Goal: Task Accomplishment & Management: Manage account settings

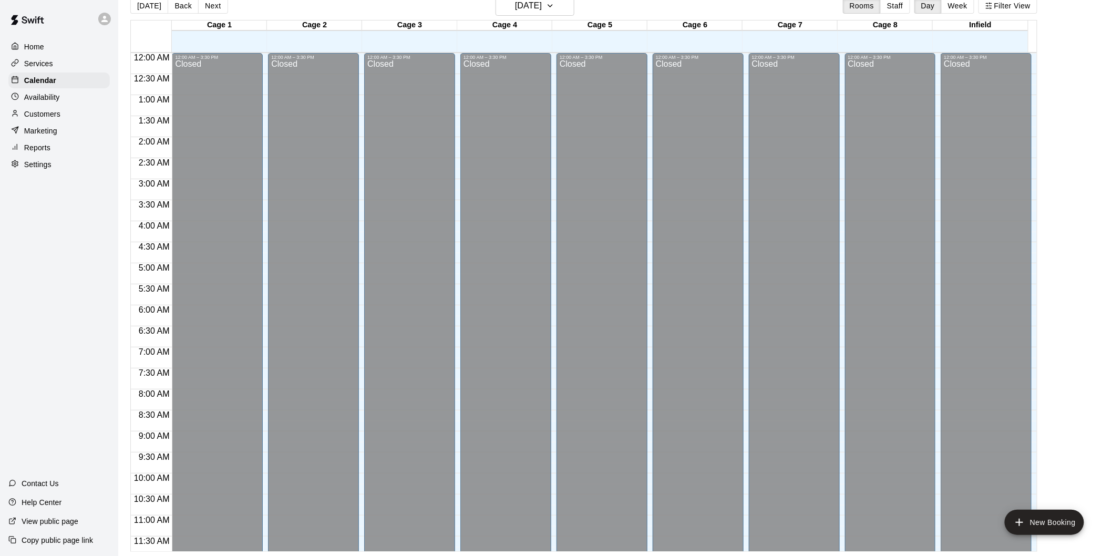
scroll to position [479, 0]
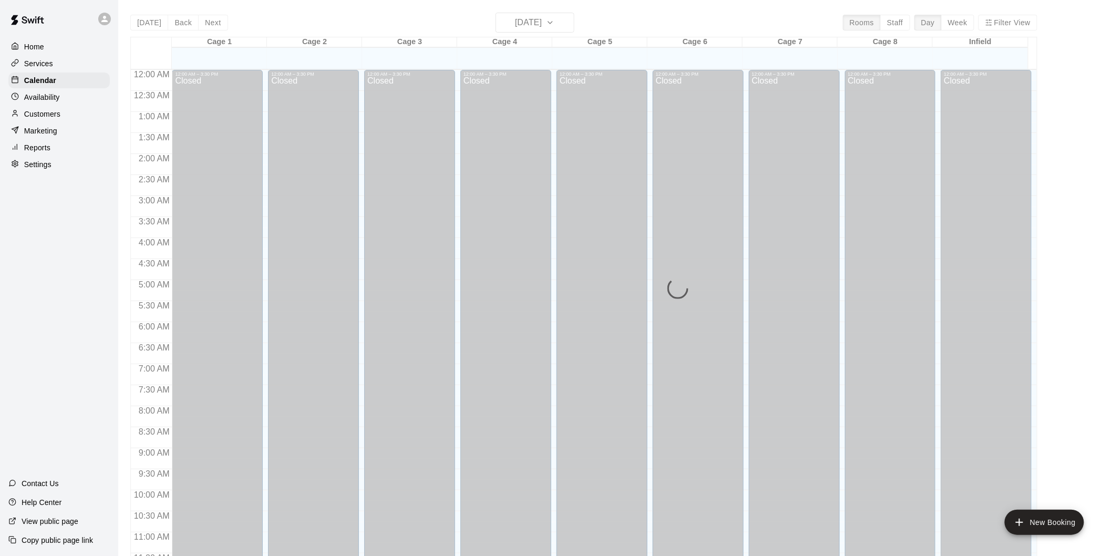
scroll to position [479, 0]
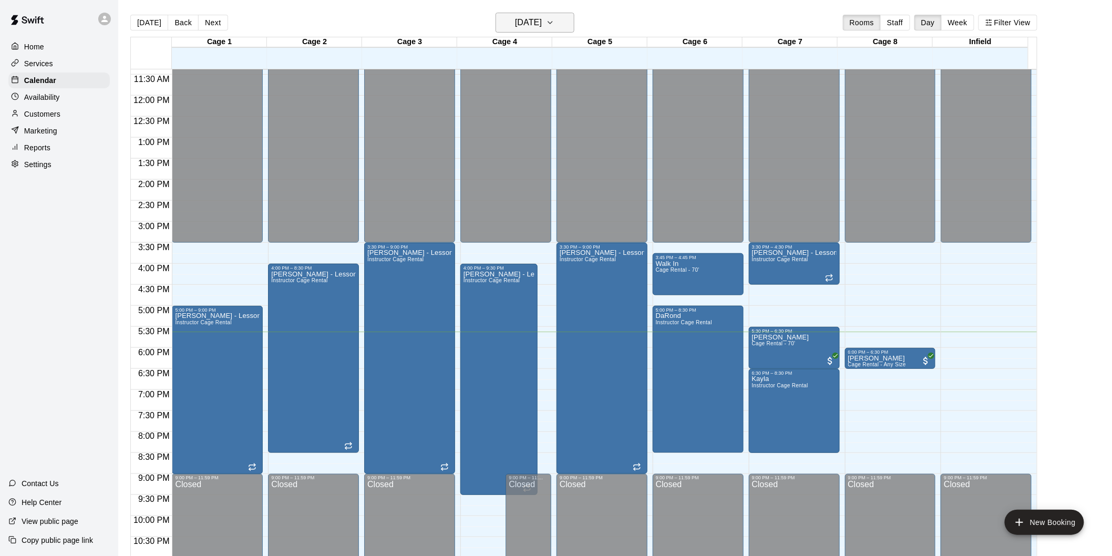
click at [554, 22] on icon "button" at bounding box center [550, 22] width 8 height 13
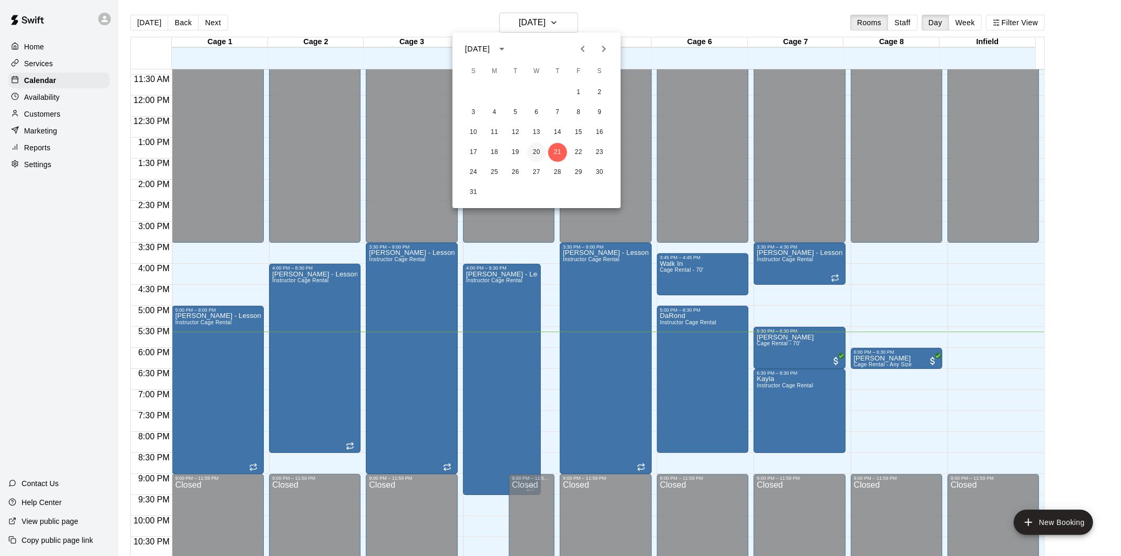
click at [538, 149] on button "20" at bounding box center [536, 152] width 19 height 19
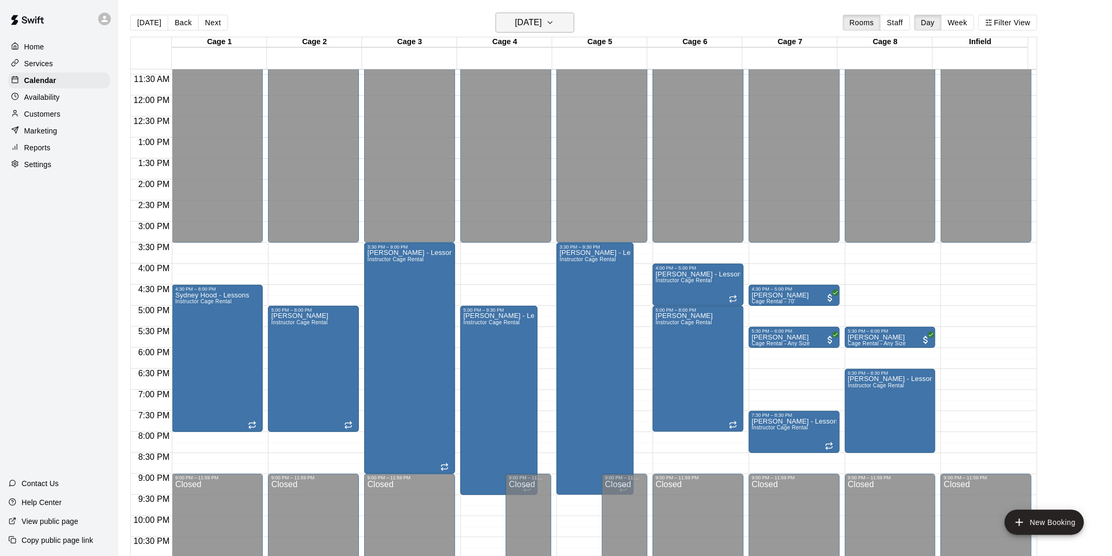
click at [536, 15] on h6 "Wednesday Aug 20" at bounding box center [528, 22] width 27 height 15
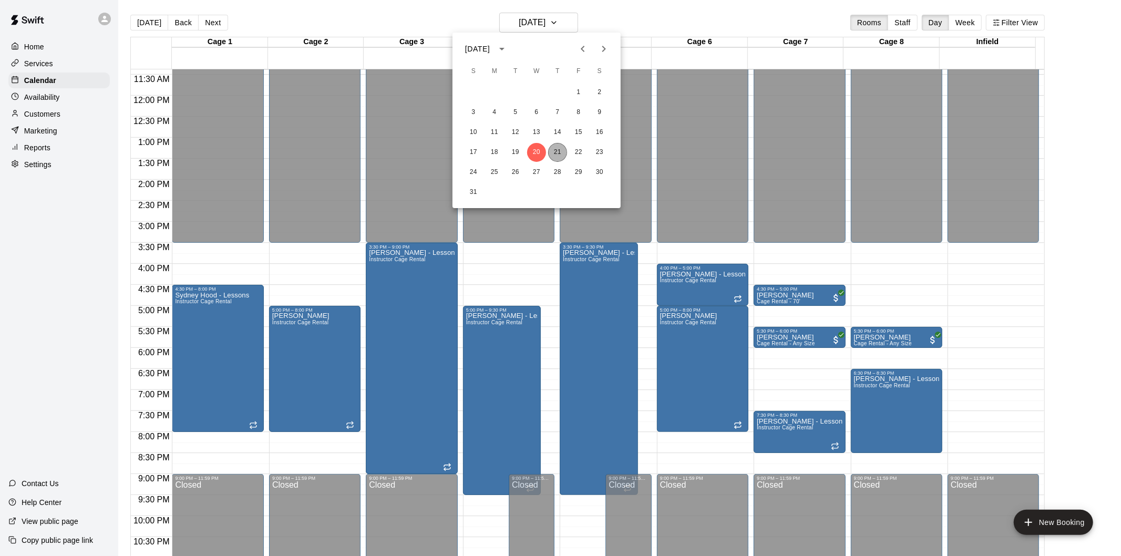
click at [555, 149] on button "21" at bounding box center [557, 152] width 19 height 19
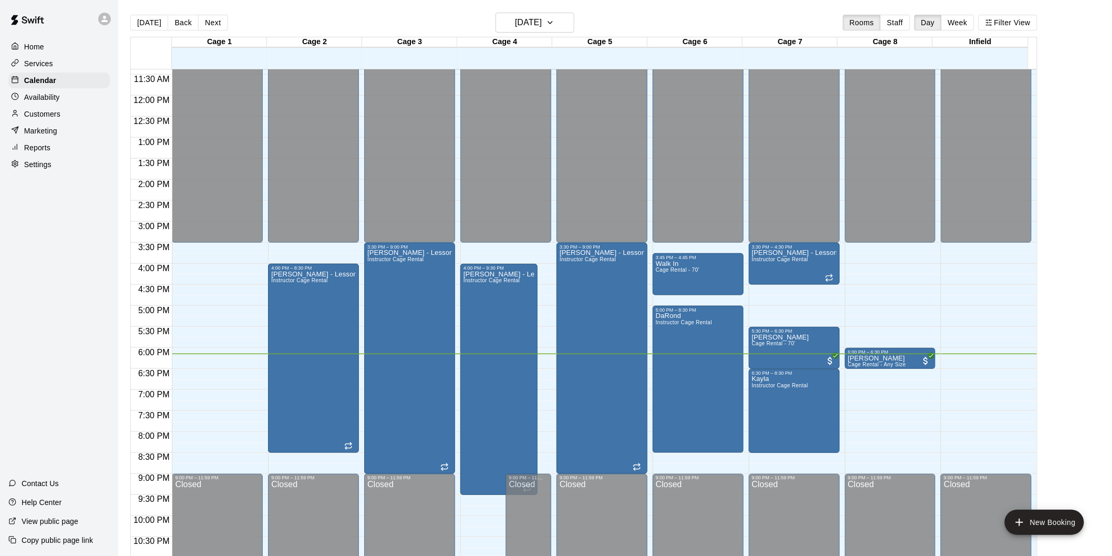
click at [1095, 243] on main "Today Back Next Thursday Aug 21 Rooms Staff Day Week Filter View Cage 1 21 Thu …" at bounding box center [614, 291] width 985 height 556
click at [1083, 243] on main "Today Back Next Thursday Aug 21 Rooms Staff Day Week Filter View Cage 1 21 Thu …" at bounding box center [614, 291] width 985 height 556
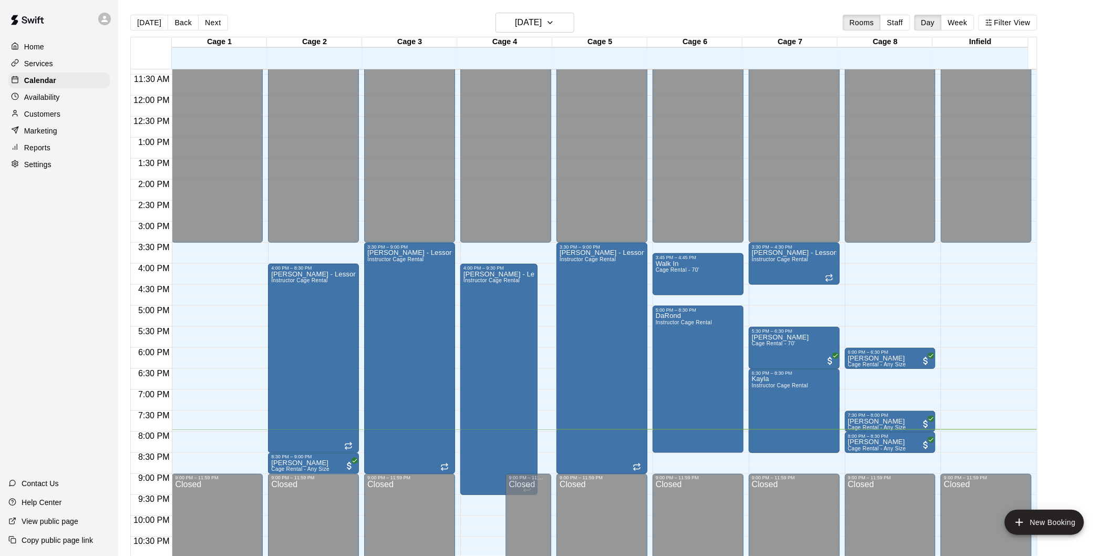
click at [1086, 207] on main "Today Back Next Thursday Aug 21 Rooms Staff Day Week Filter View Cage 1 21 Thu …" at bounding box center [614, 291] width 985 height 556
drag, startPoint x: 461, startPoint y: 554, endPoint x: 97, endPoint y: 394, distance: 398.4
click at [99, 382] on div "Home Services Calendar Availability Customers Marketing Reports Settings Contac…" at bounding box center [59, 278] width 118 height 556
drag, startPoint x: 797, startPoint y: 454, endPoint x: 806, endPoint y: 459, distance: 10.4
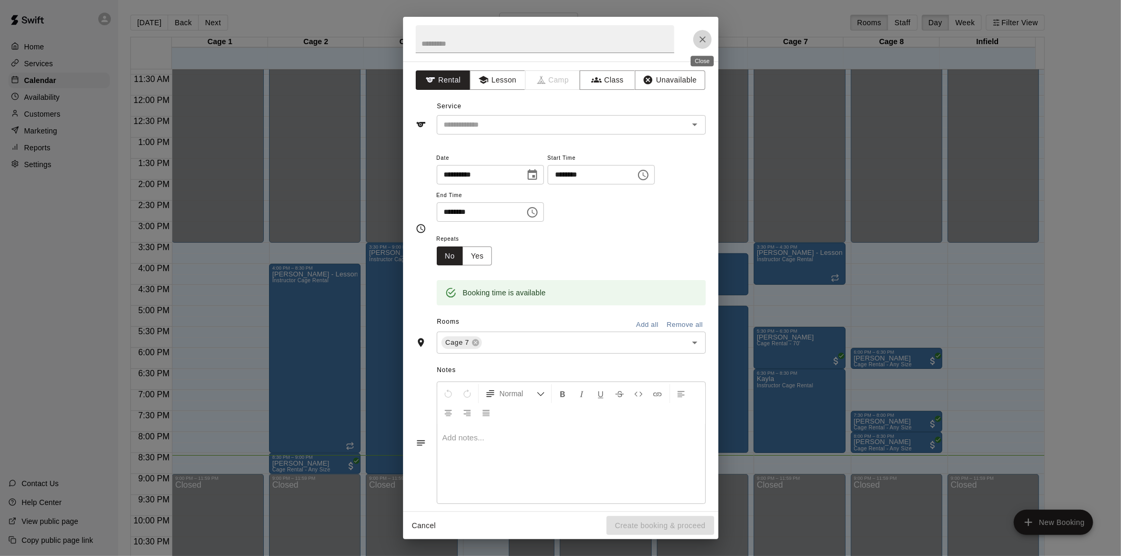
click at [700, 36] on icon "Close" at bounding box center [702, 39] width 11 height 11
